Goal: Task Accomplishment & Management: Manage account settings

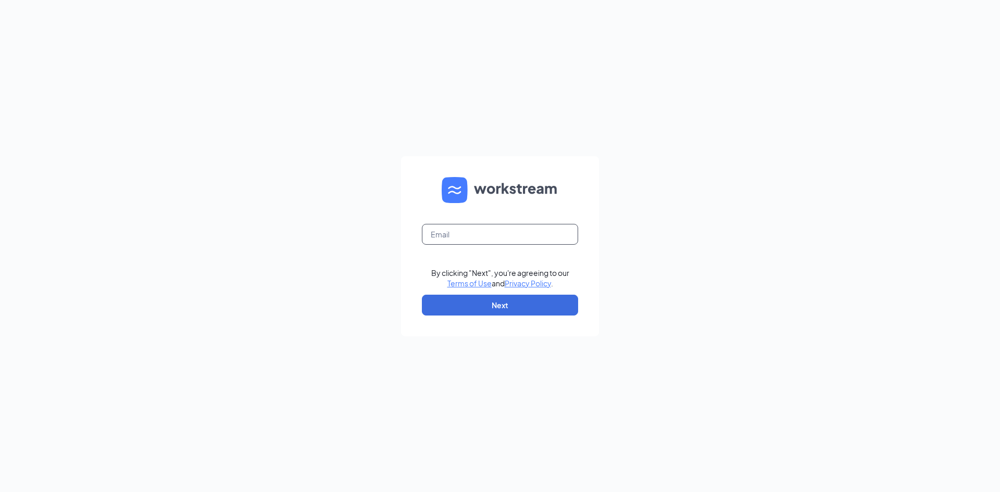
click at [511, 238] on input "text" at bounding box center [500, 234] width 156 height 21
type input "triarc48@bojrdu.com"
click at [531, 315] on button "Next" at bounding box center [500, 305] width 156 height 21
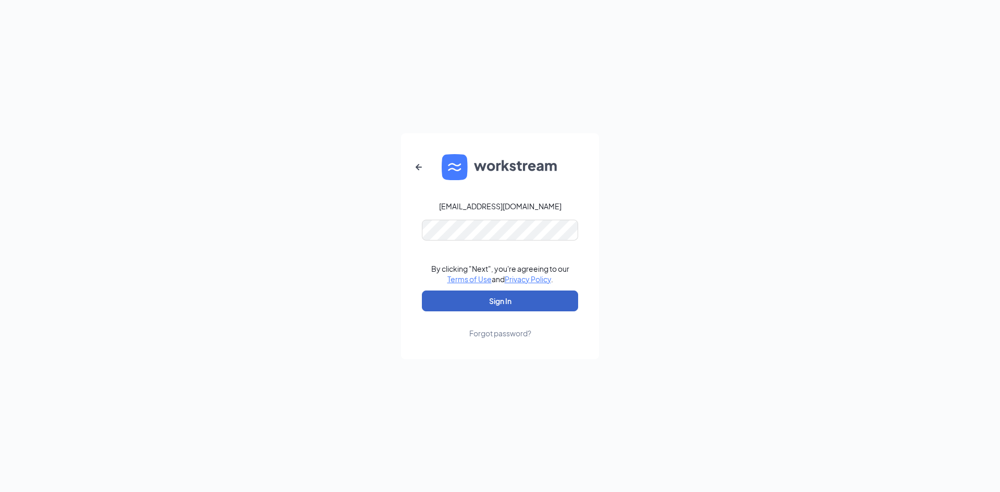
click at [524, 297] on button "Sign In" at bounding box center [500, 301] width 156 height 21
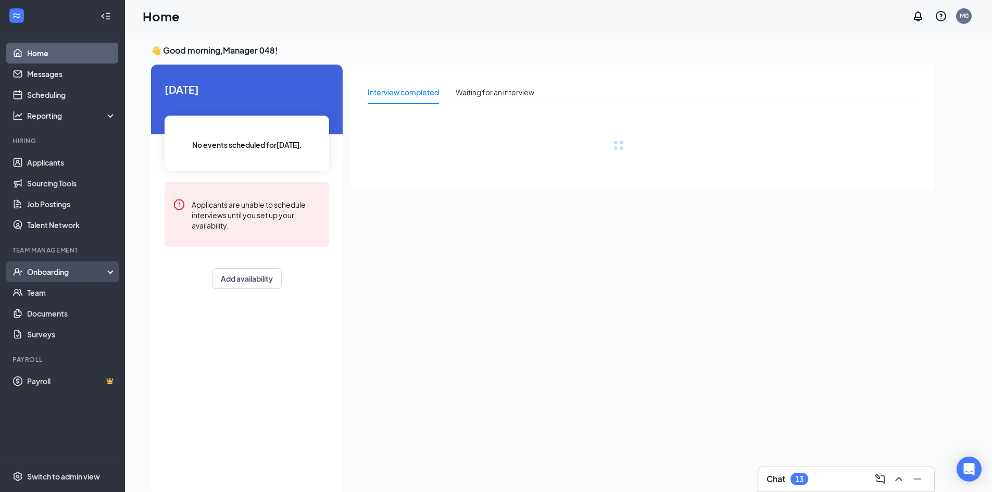
click at [92, 268] on div "Onboarding" at bounding box center [67, 272] width 80 height 10
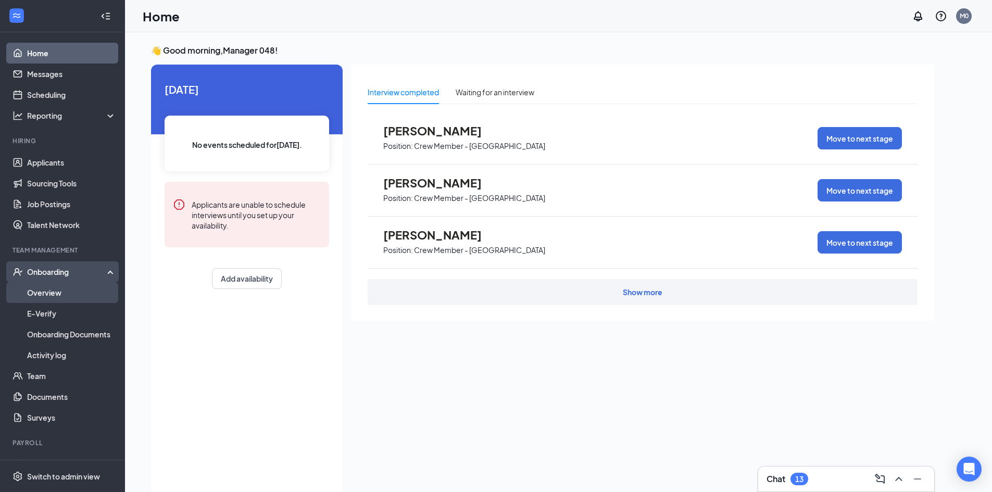
click at [93, 296] on link "Overview" at bounding box center [71, 292] width 89 height 21
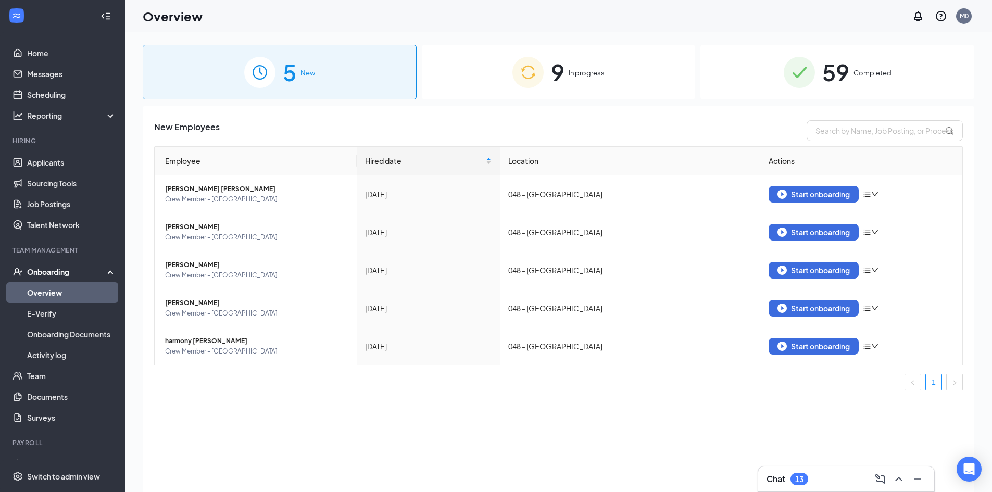
click at [595, 77] on span "In progress" at bounding box center [587, 73] width 36 height 10
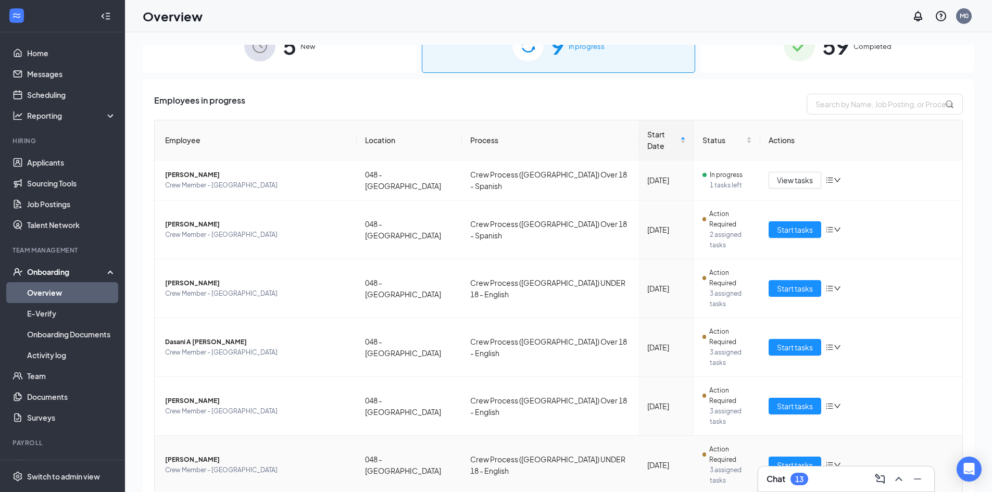
scroll to position [61, 0]
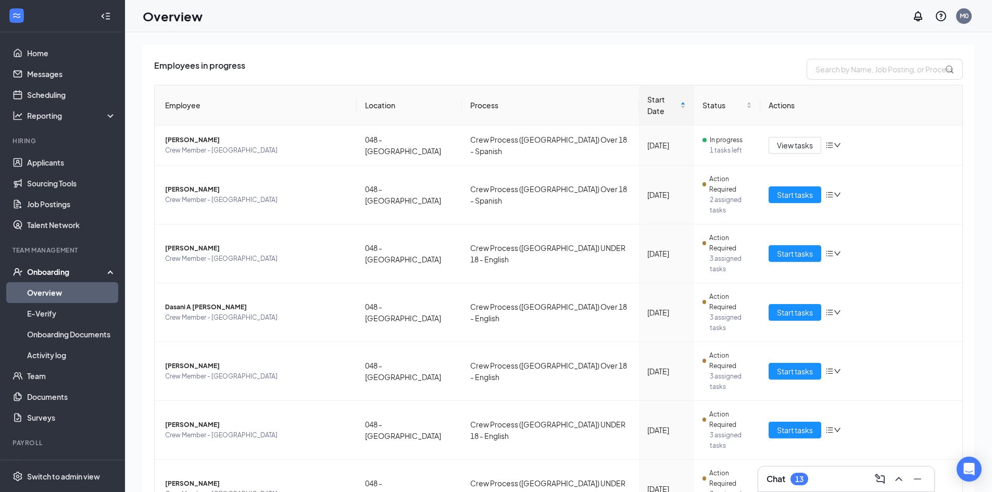
drag, startPoint x: 778, startPoint y: 441, endPoint x: 757, endPoint y: 441, distance: 21.4
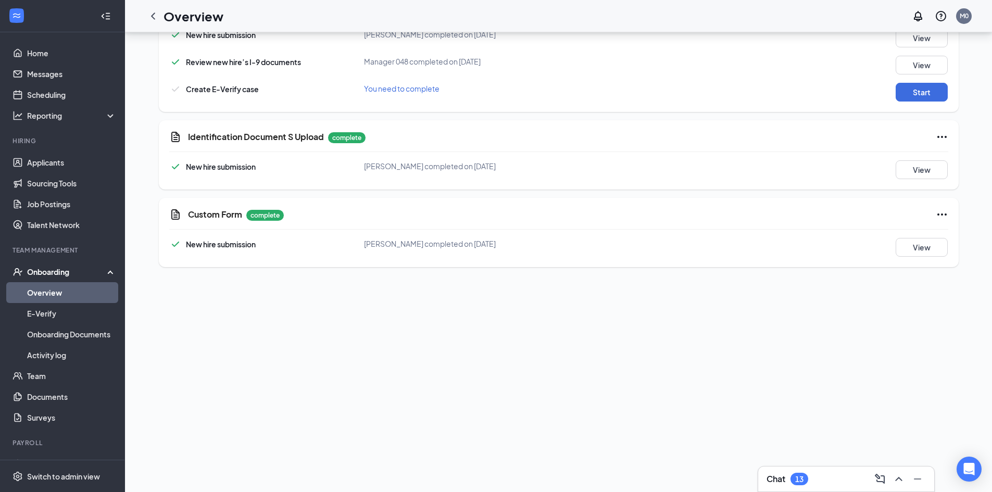
scroll to position [417, 0]
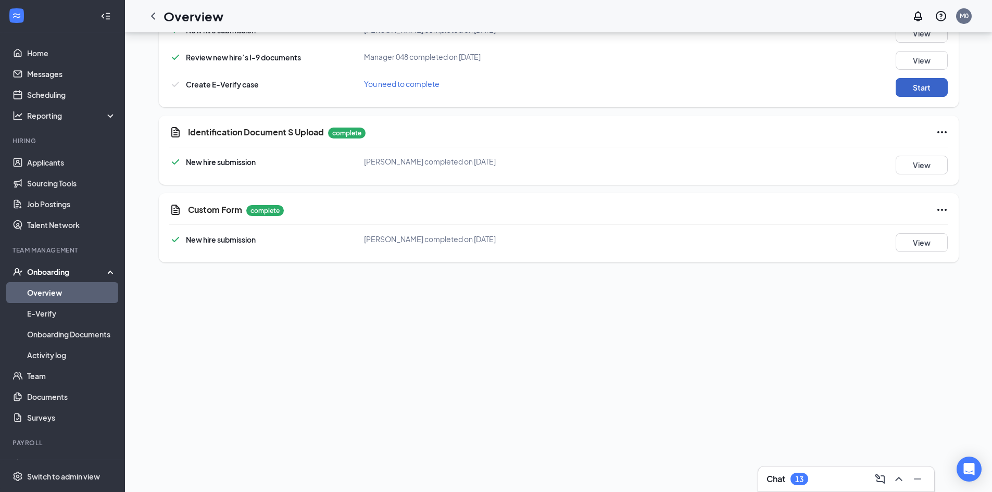
click at [915, 86] on button "Start" at bounding box center [922, 87] width 52 height 19
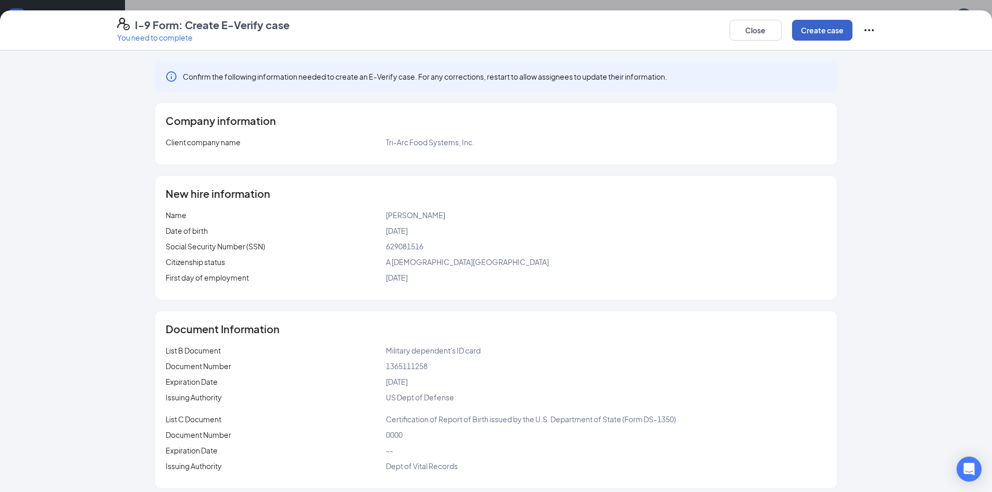
click at [827, 32] on button "Create case" at bounding box center [822, 30] width 60 height 21
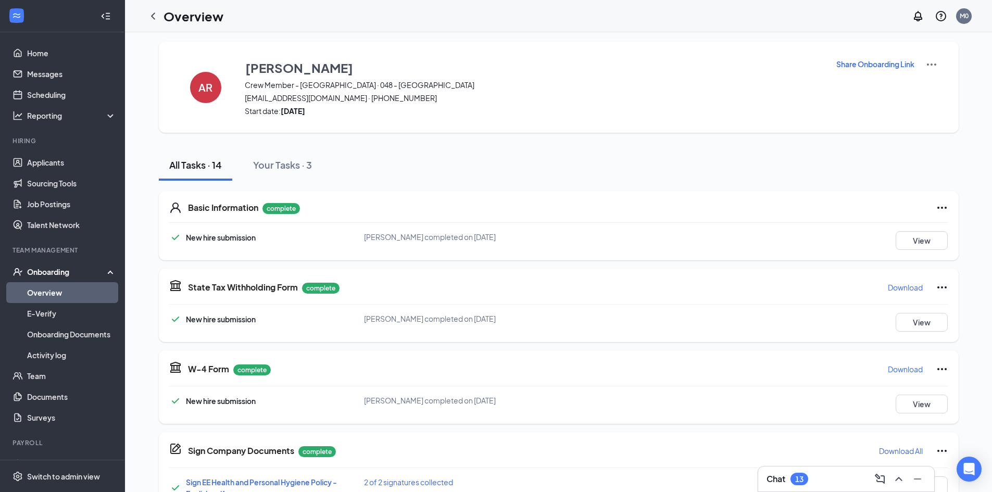
scroll to position [0, 0]
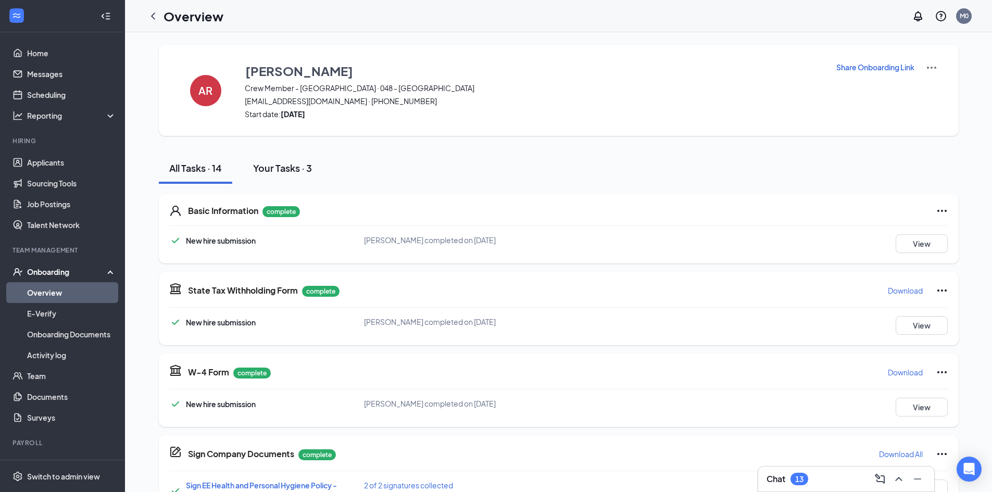
click at [303, 162] on div "Your Tasks · 3" at bounding box center [282, 167] width 59 height 13
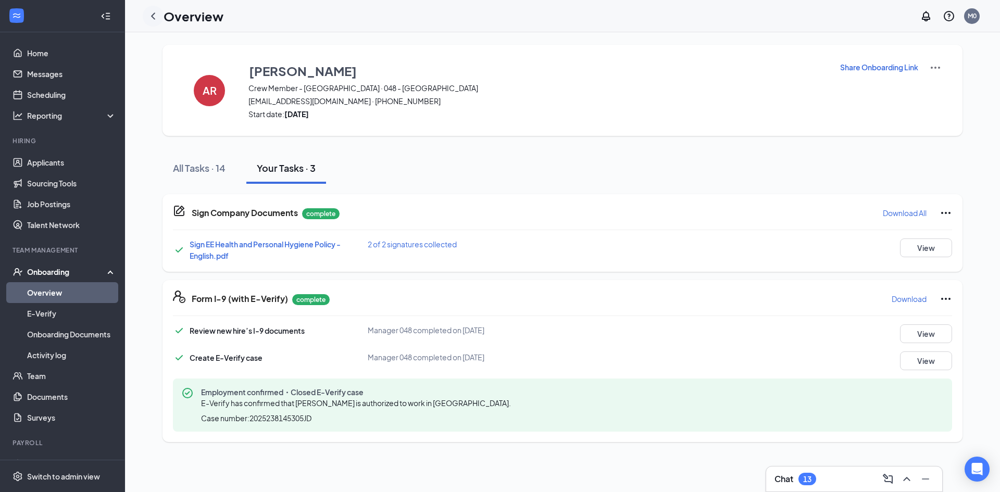
click at [153, 19] on icon "ChevronLeft" at bounding box center [153, 16] width 12 height 12
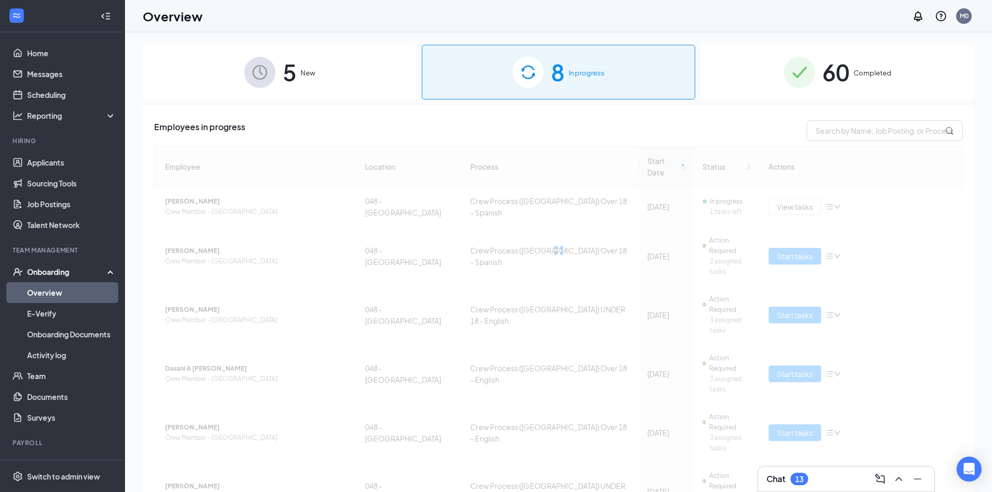
click at [795, 69] on img at bounding box center [799, 72] width 31 height 31
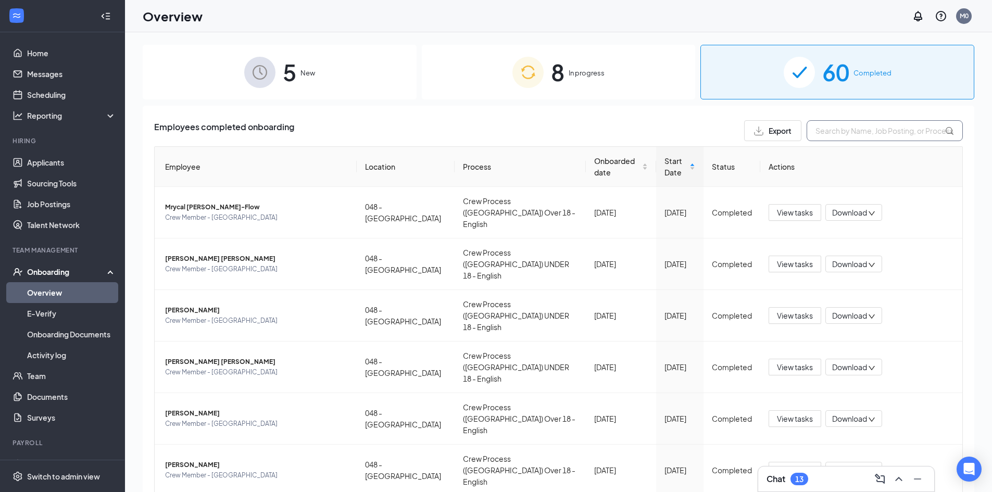
click at [836, 133] on input "text" at bounding box center [885, 130] width 156 height 21
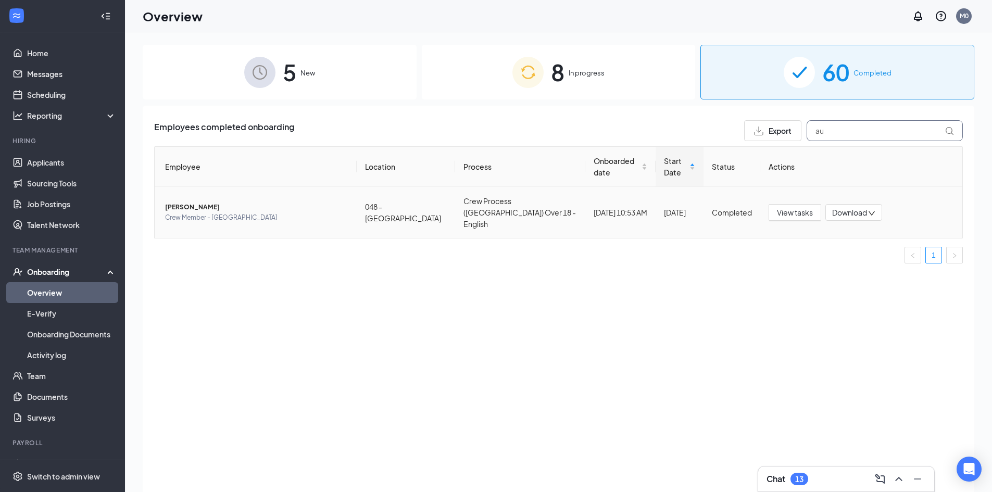
type input "au"
click at [291, 218] on td "[PERSON_NAME] Crew Member - [GEOGRAPHIC_DATA]" at bounding box center [256, 212] width 202 height 51
click at [185, 205] on span "[PERSON_NAME]" at bounding box center [256, 207] width 183 height 10
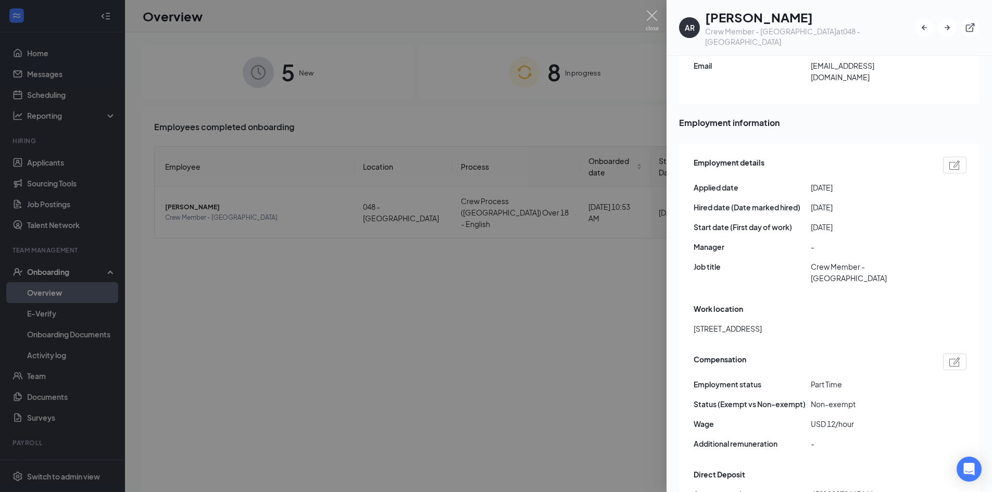
scroll to position [521, 0]
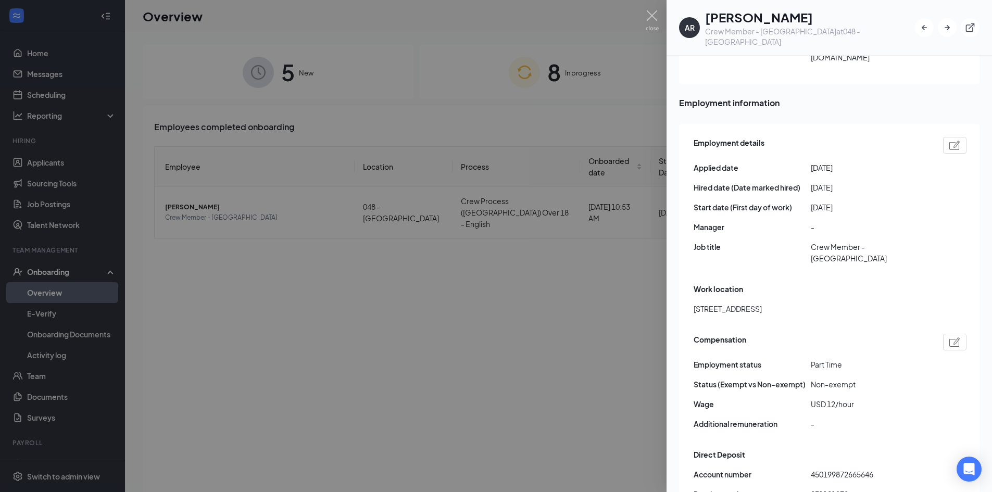
click at [652, 14] on img at bounding box center [652, 20] width 13 height 20
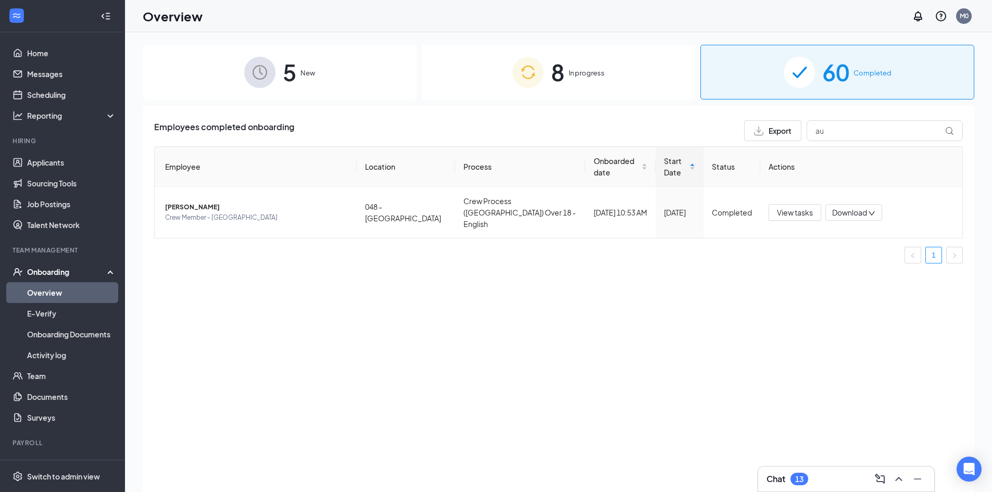
click at [512, 80] on img at bounding box center [527, 72] width 31 height 31
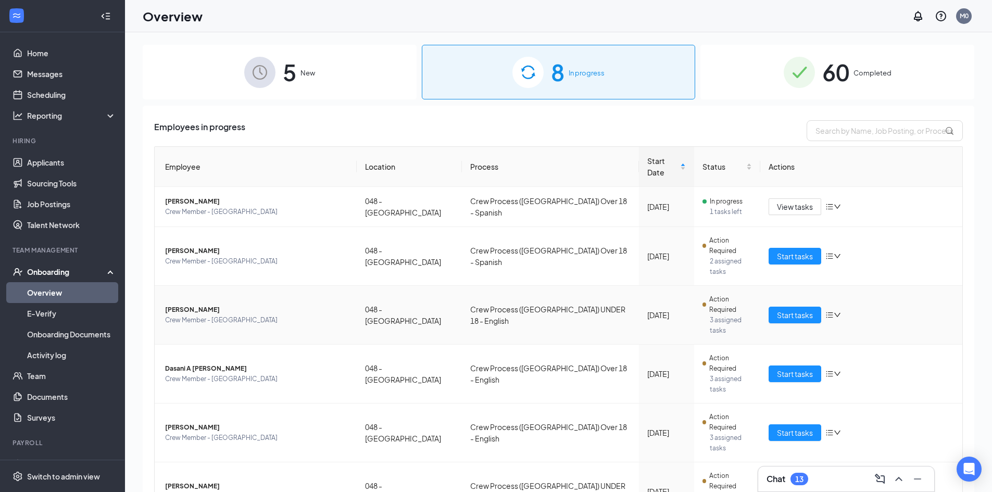
scroll to position [23, 0]
